Goal: Task Accomplishment & Management: Manage account settings

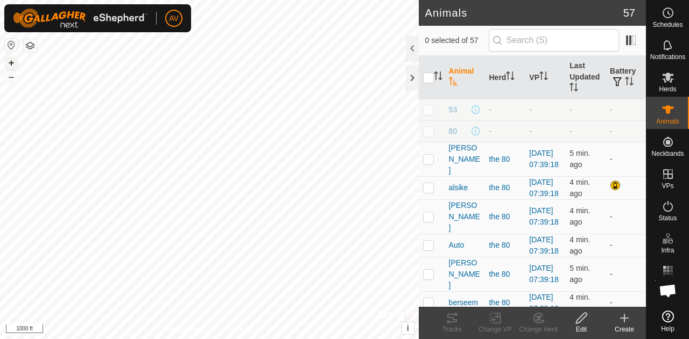
click at [10, 63] on button "+" at bounding box center [11, 62] width 13 height 13
click at [421, 24] on div "Animals 57 0 selected of 57 Animal Herd VP Last Updated Battery 53 - - - - 80 -…" at bounding box center [323, 169] width 646 height 339
click at [6, 62] on button "+" at bounding box center [11, 62] width 13 height 13
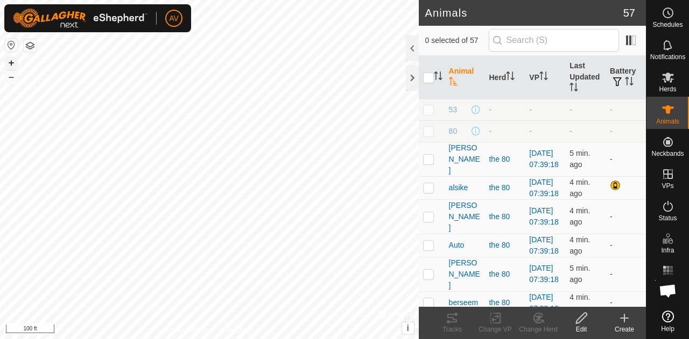
click at [14, 58] on button "+" at bounding box center [11, 62] width 13 height 13
checkbox input "true"
click at [451, 318] on icon at bounding box center [452, 318] width 10 height 9
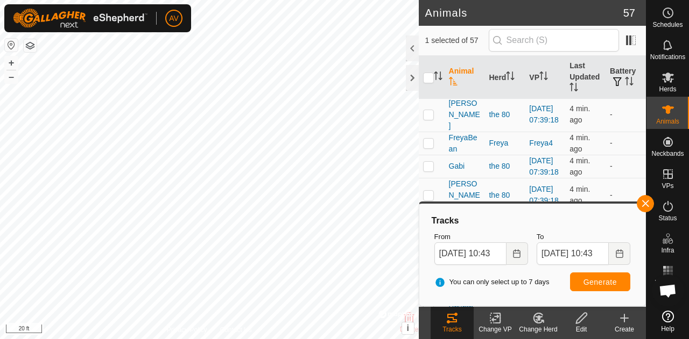
scroll to position [599, 0]
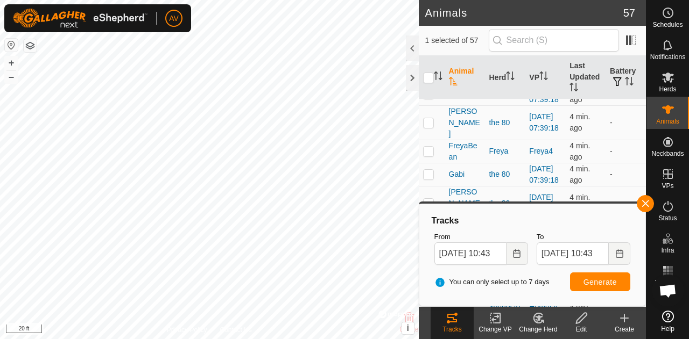
click at [462, 82] on span "[PERSON_NAME]" at bounding box center [465, 65] width 32 height 34
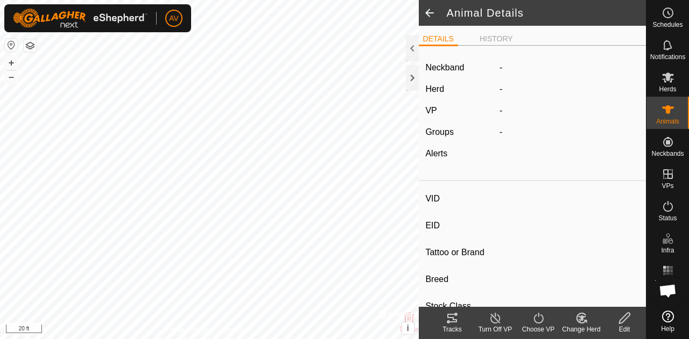
type input "[PERSON_NAME]"
type input "-"
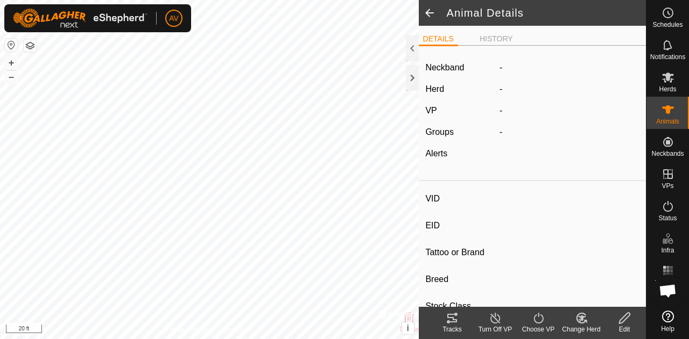
type input "-"
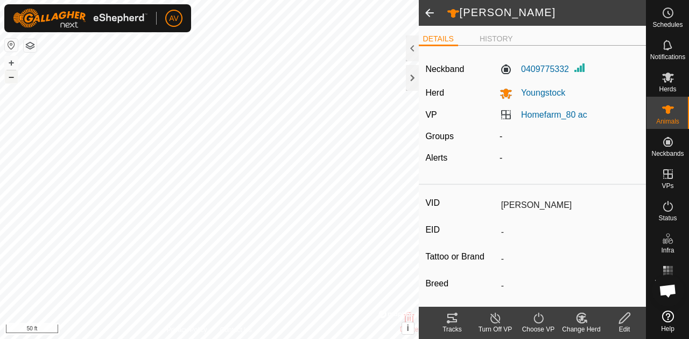
click at [11, 77] on button "–" at bounding box center [11, 76] width 13 height 13
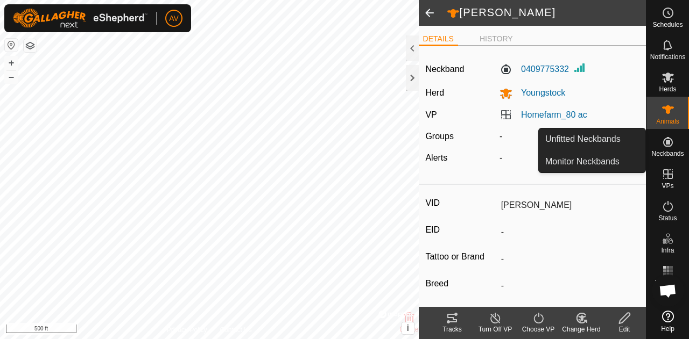
click at [660, 160] on div "Neckbands" at bounding box center [667, 145] width 43 height 32
click at [671, 149] on es-neckbands-svg-icon at bounding box center [667, 141] width 19 height 17
click at [614, 163] on link "Monitor Neckbands" at bounding box center [592, 162] width 107 height 22
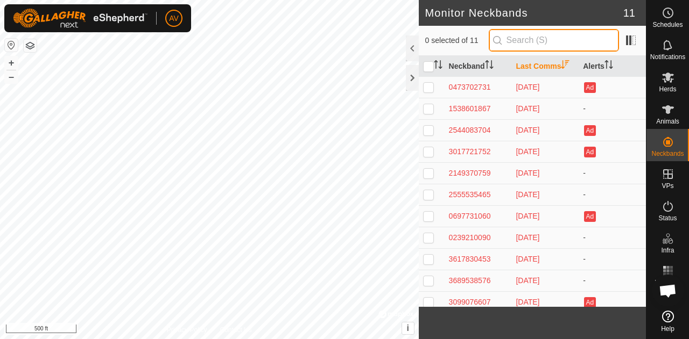
click at [526, 43] on input "text" at bounding box center [553, 40] width 130 height 23
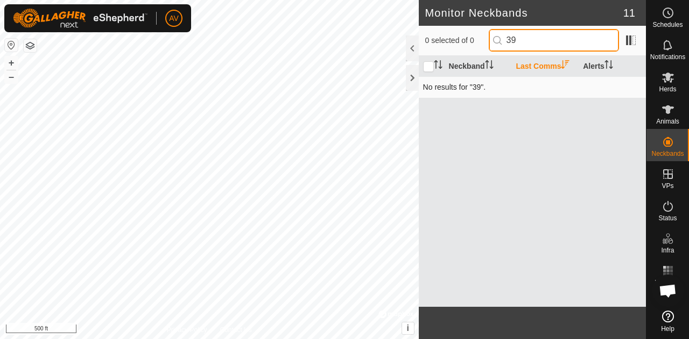
type input "3"
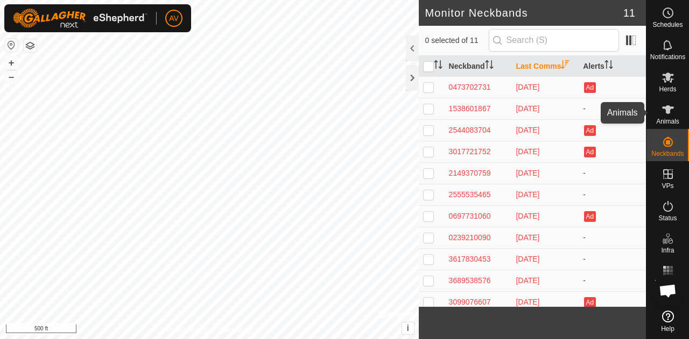
click at [680, 114] on div "Animals" at bounding box center [667, 113] width 43 height 32
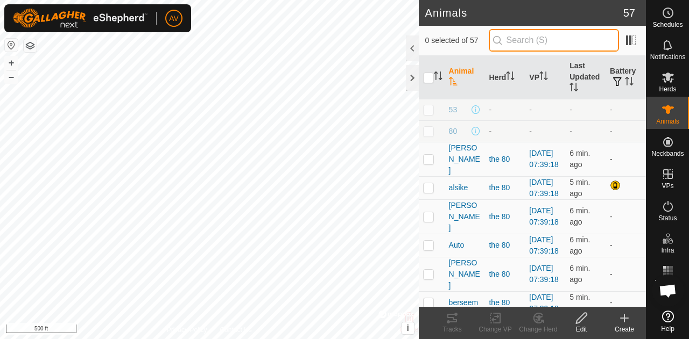
click at [581, 46] on input "text" at bounding box center [553, 40] width 130 height 23
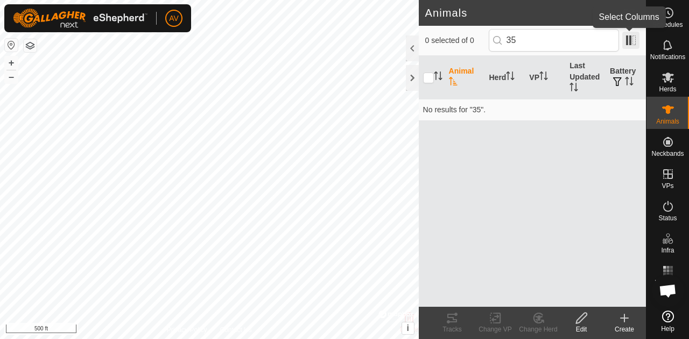
click at [637, 36] on span at bounding box center [630, 40] width 17 height 17
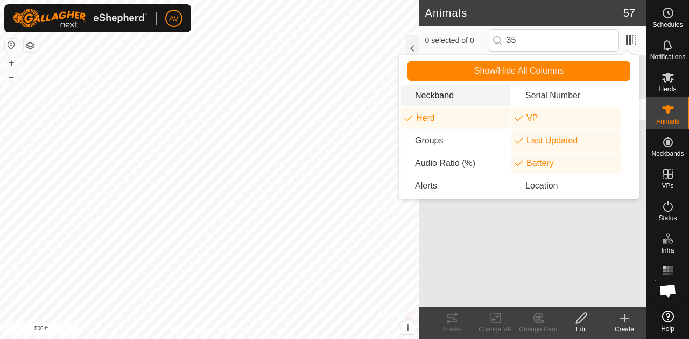
click at [456, 103] on li "Neckband" at bounding box center [455, 96] width 109 height 22
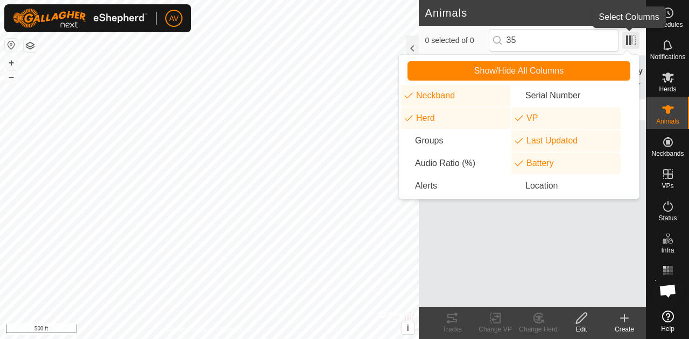
click at [635, 43] on span at bounding box center [630, 40] width 17 height 17
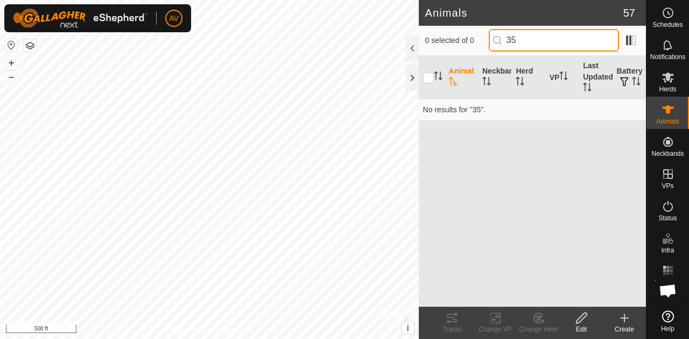
click at [569, 36] on input "35" at bounding box center [553, 40] width 130 height 23
type input "3"
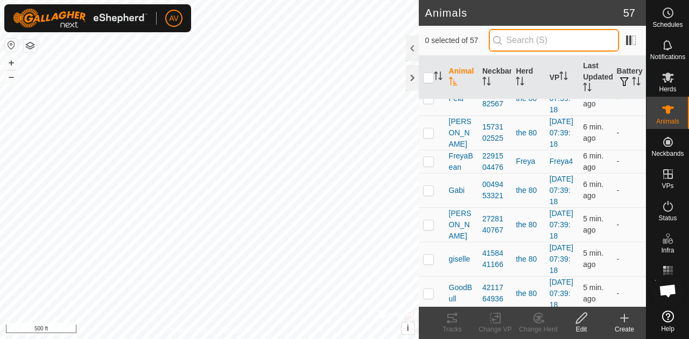
scroll to position [702, 0]
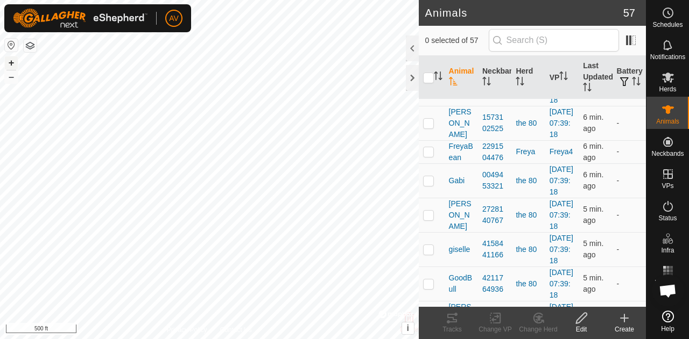
click at [10, 59] on button "+" at bounding box center [11, 62] width 13 height 13
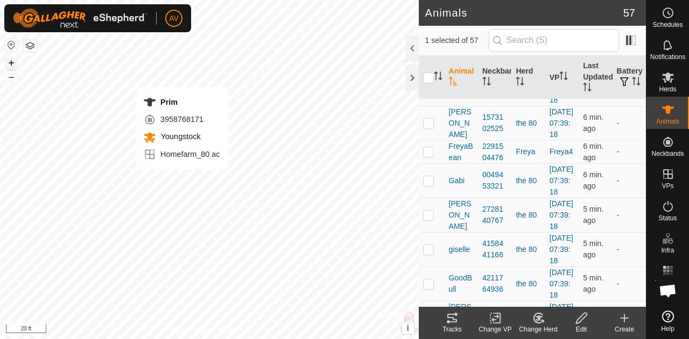
checkbox input "false"
checkbox input "true"
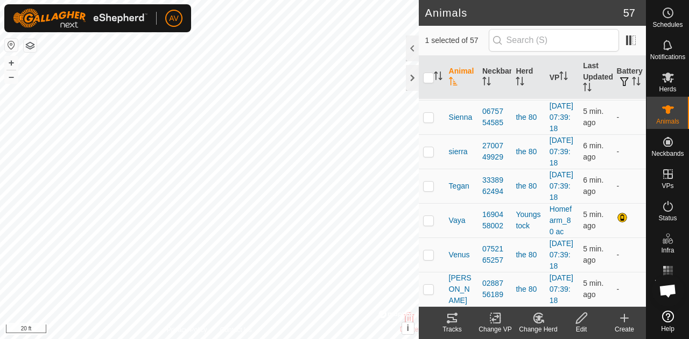
scroll to position [1918, 0]
click at [456, 20] on span "Prim" at bounding box center [457, 14] width 16 height 11
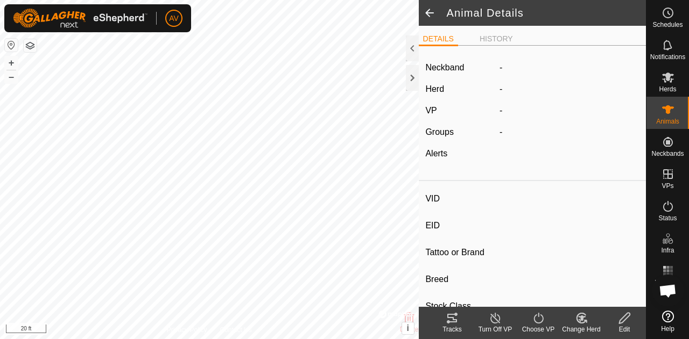
type input "Prim"
type input "-"
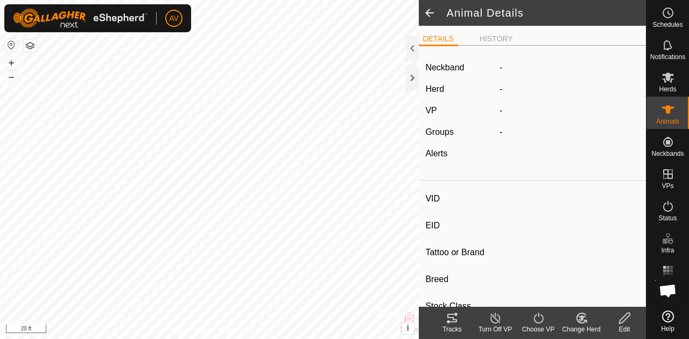
type input "-"
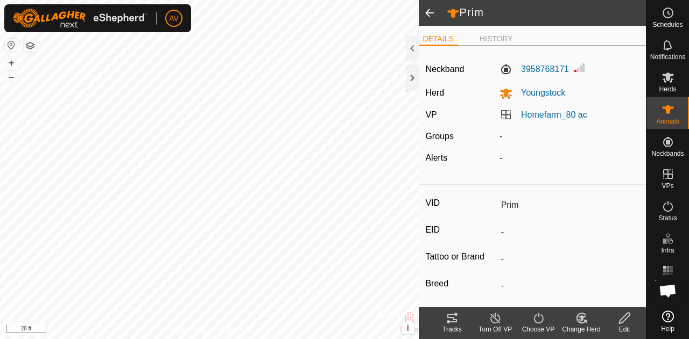
click at [463, 321] on tracks-svg-icon at bounding box center [451, 318] width 43 height 13
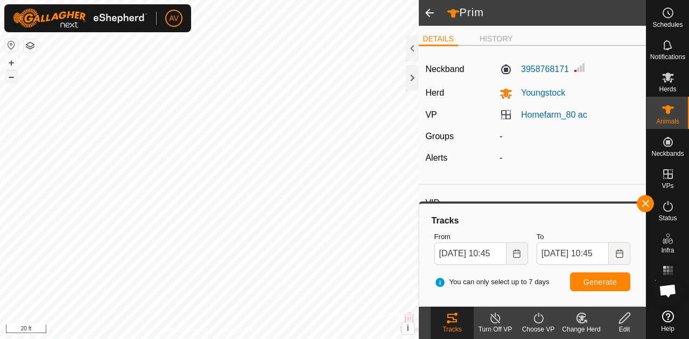
click at [10, 77] on button "–" at bounding box center [11, 76] width 13 height 13
click at [10, 66] on button "+" at bounding box center [11, 62] width 13 height 13
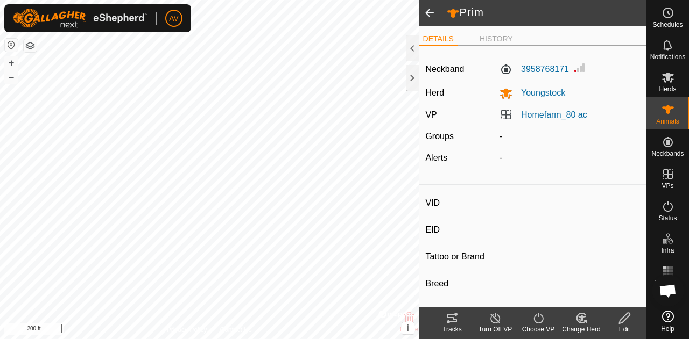
type input "FreyaBean"
type input "-"
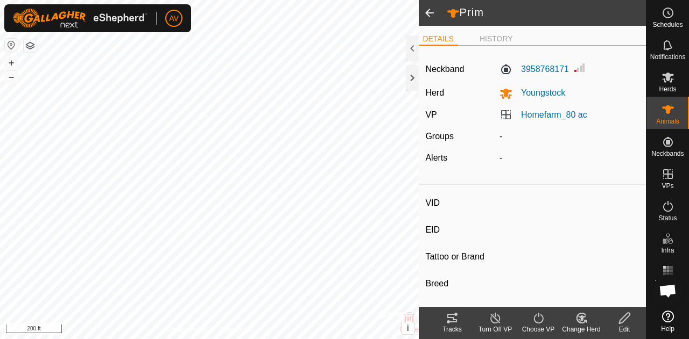
type input "-"
click at [453, 315] on icon at bounding box center [452, 318] width 10 height 9
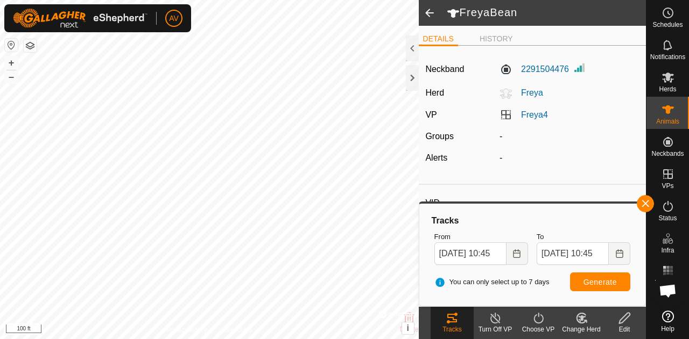
type input "mauve"
type input "-"
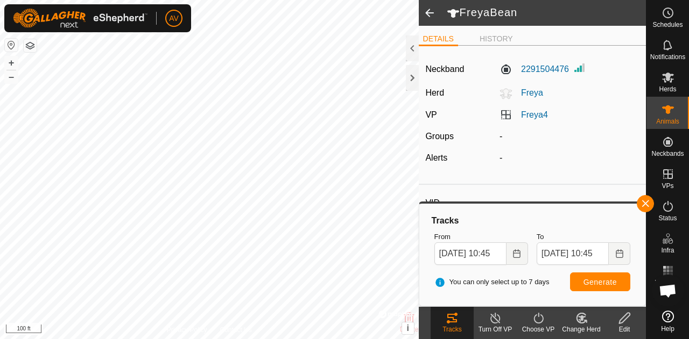
type input "0 kg"
type input "-"
click at [451, 316] on icon at bounding box center [451, 318] width 13 height 13
click at [600, 281] on span "Generate" at bounding box center [599, 282] width 33 height 9
type input "GoodBull"
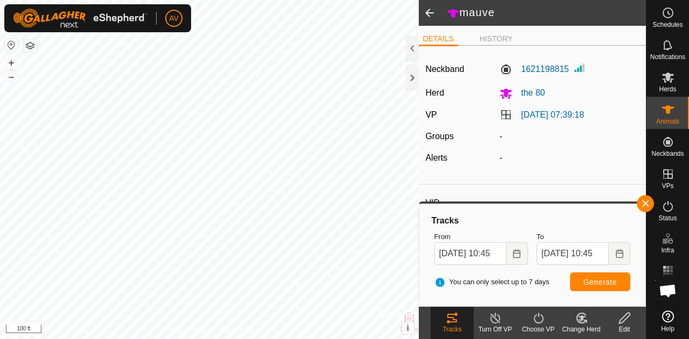
type input "-"
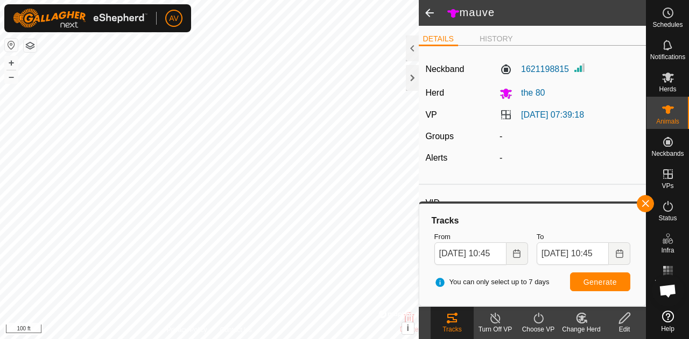
type input "-"
click at [456, 316] on icon at bounding box center [451, 318] width 13 height 13
click at [582, 285] on button "Generate" at bounding box center [600, 282] width 60 height 19
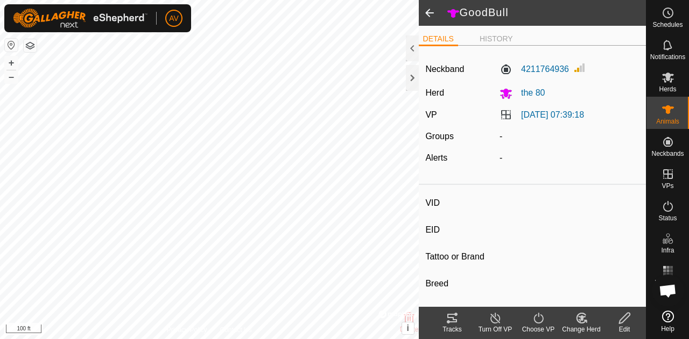
type input "mauve"
type input "-"
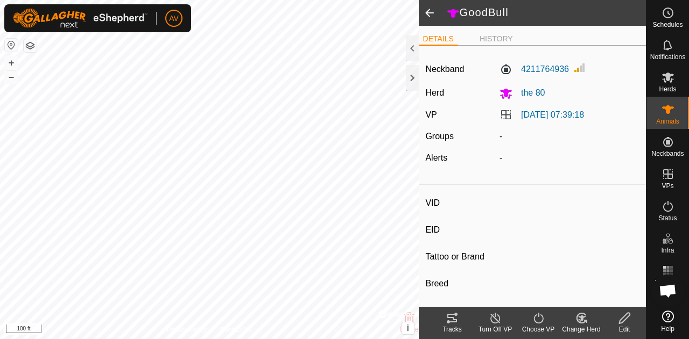
type input "0 kg"
type input "-"
click at [450, 319] on icon at bounding box center [451, 318] width 13 height 13
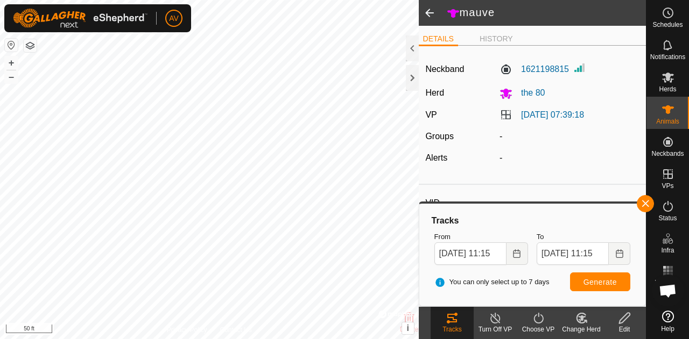
type input "[PERSON_NAME]"
type input "-"
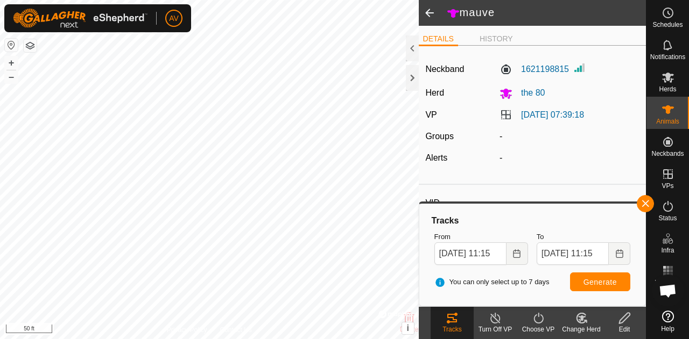
type input "-"
click at [593, 290] on button "Generate" at bounding box center [600, 282] width 60 height 19
